Goal: Find contact information: Find contact information

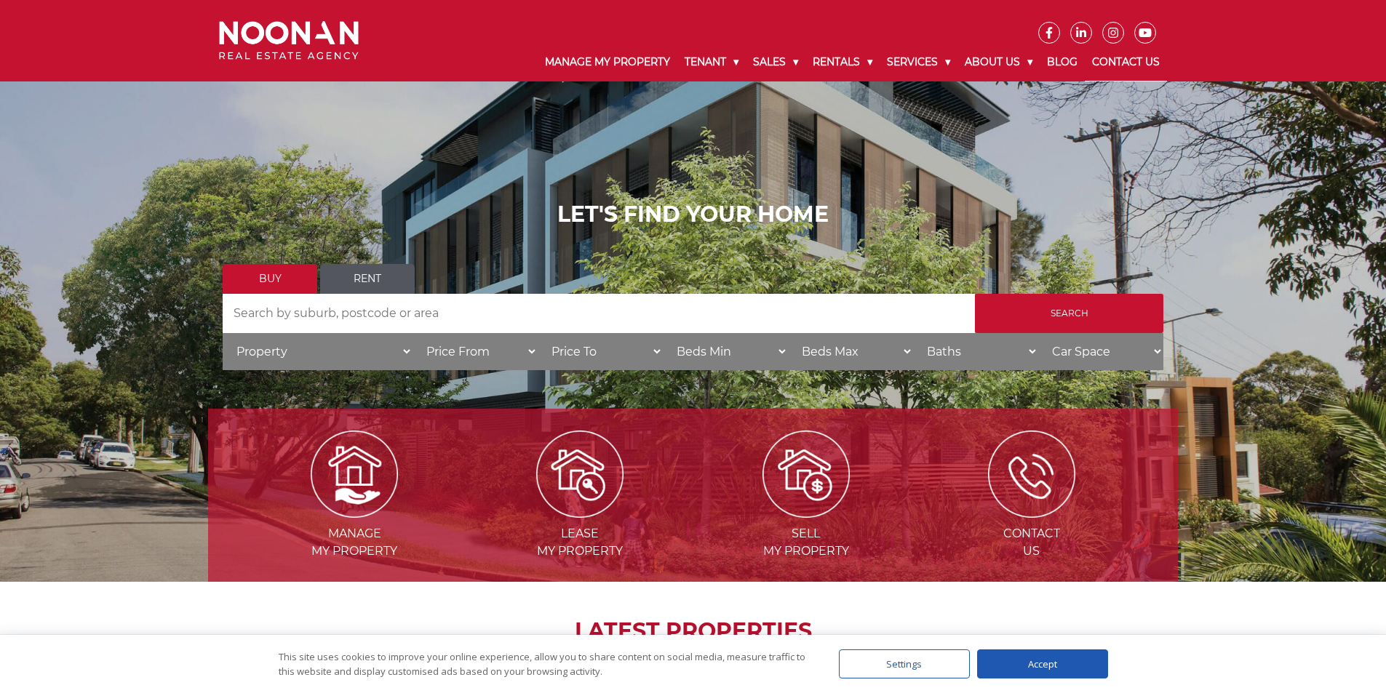
click at [1102, 59] on link "Contact Us" at bounding box center [1126, 63] width 82 height 38
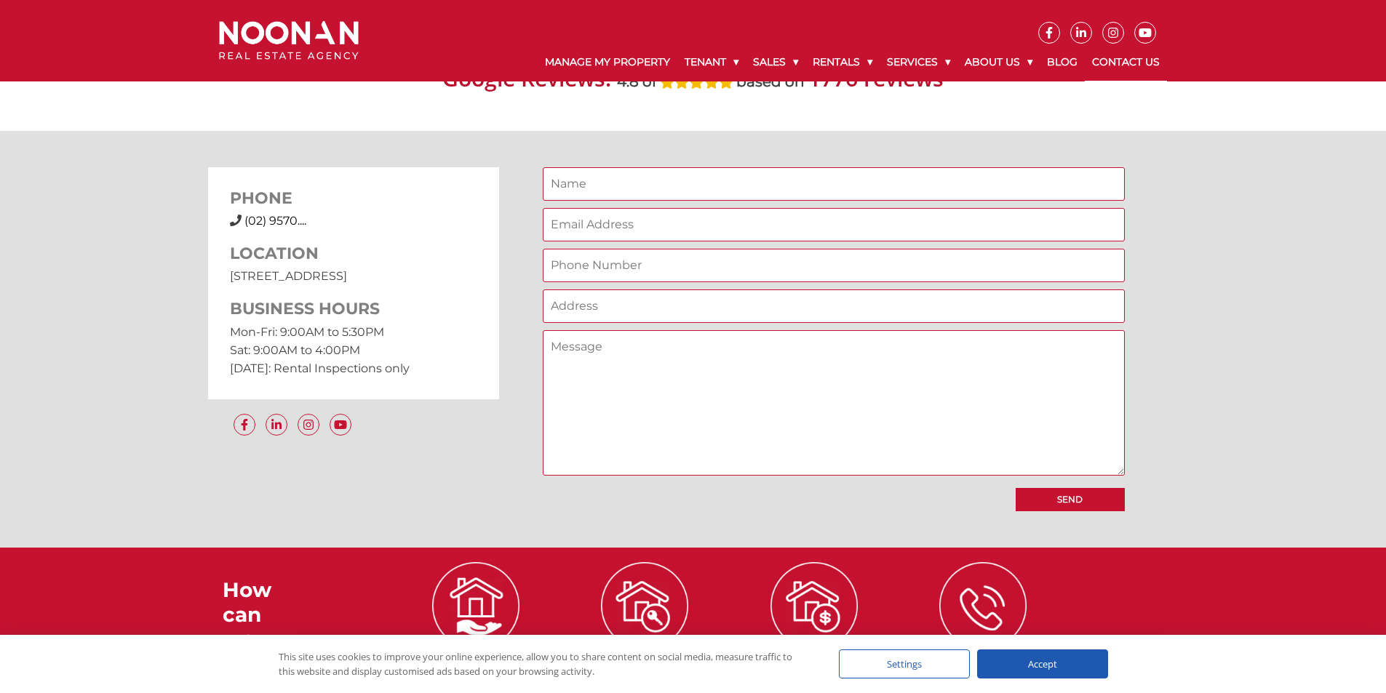
scroll to position [1091, 0]
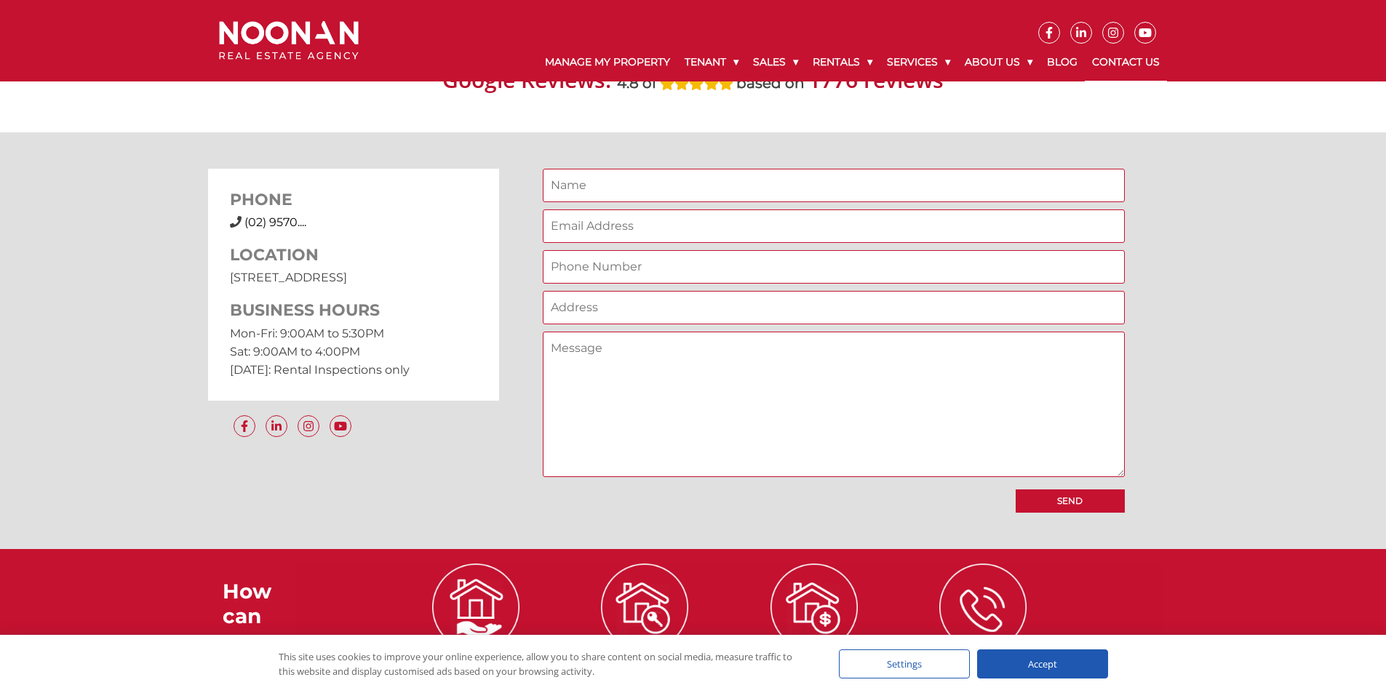
click at [309, 220] on div "[PHONE_NUMBER] (02) 9570...." at bounding box center [353, 222] width 247 height 17
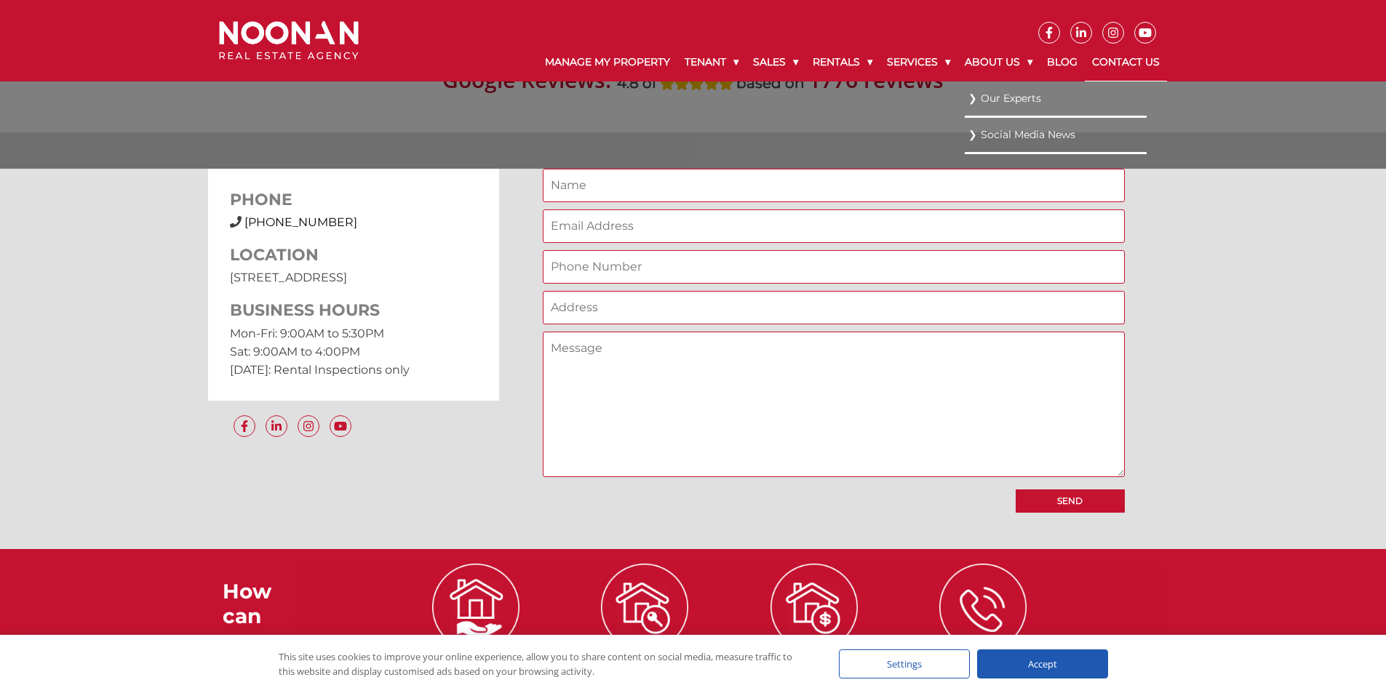
click at [1004, 100] on link "Our Experts" at bounding box center [1055, 99] width 175 height 20
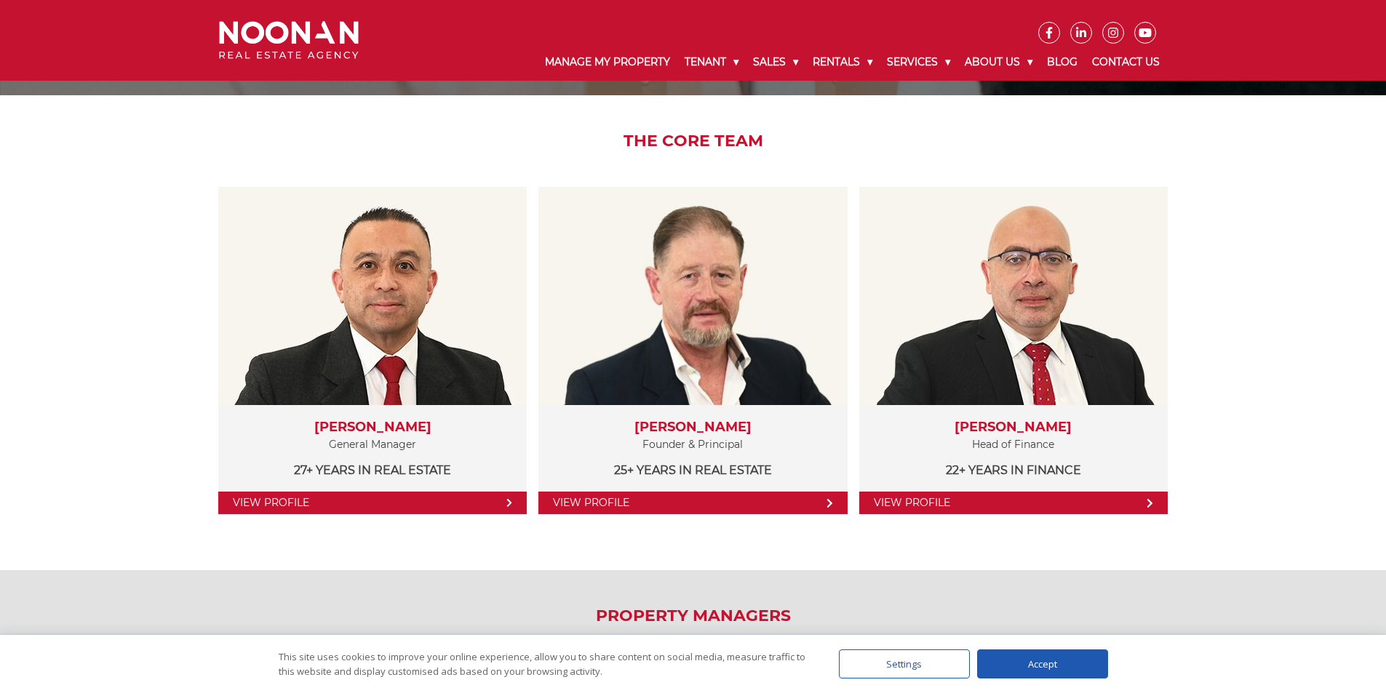
scroll to position [218, 0]
